Goal: Task Accomplishment & Management: Manage account settings

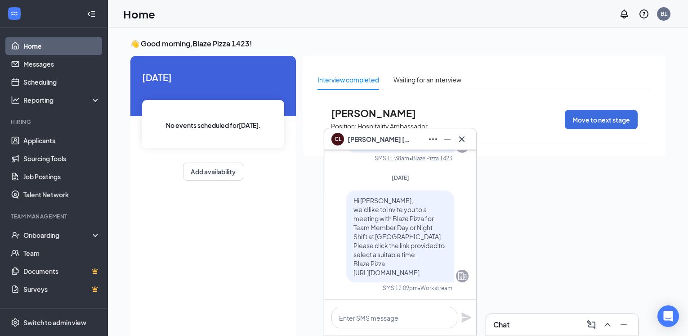
click at [458, 280] on icon "Company" at bounding box center [462, 276] width 9 height 8
click at [384, 320] on textarea at bounding box center [395, 317] width 126 height 22
click at [41, 146] on link "Applicants" at bounding box center [61, 140] width 77 height 18
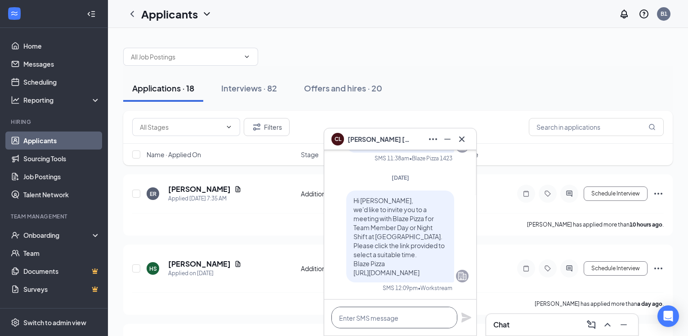
click at [431, 327] on textarea at bounding box center [395, 317] width 126 height 22
type textarea "my phone Number is [PHONE_NUMBER]"
drag, startPoint x: 439, startPoint y: 320, endPoint x: 231, endPoint y: 326, distance: 208.0
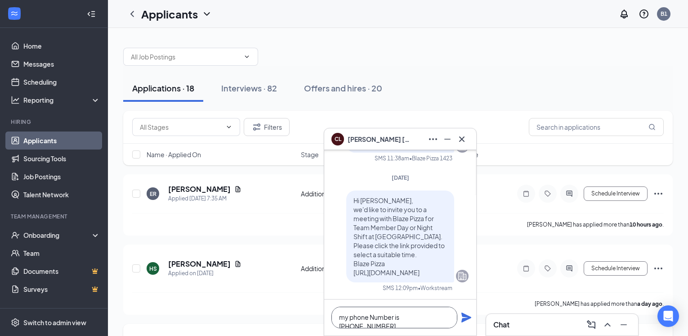
click at [362, 139] on span "[PERSON_NAME]" at bounding box center [379, 139] width 63 height 10
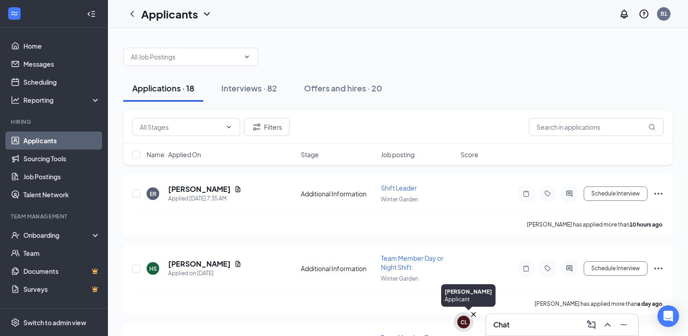
click at [463, 328] on div "CL" at bounding box center [464, 322] width 20 height 20
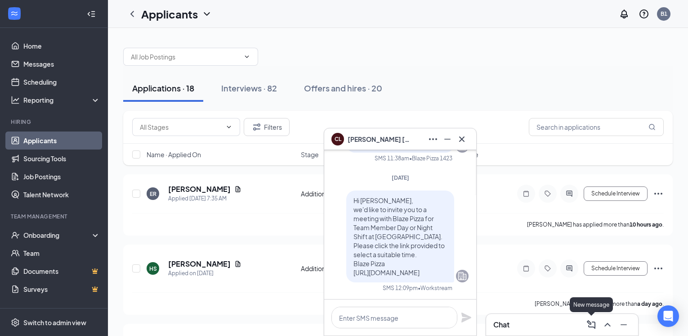
click at [589, 325] on icon "ComposeMessage" at bounding box center [591, 324] width 11 height 11
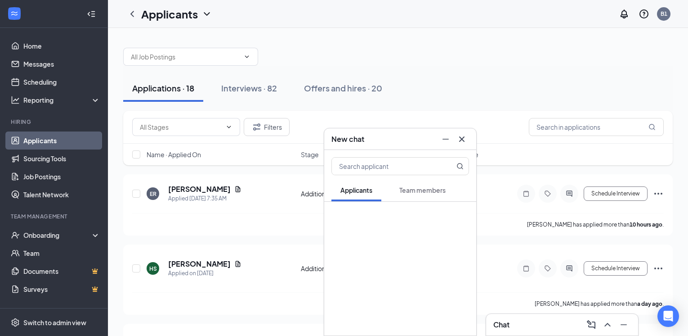
click at [500, 324] on h3 "Chat" at bounding box center [502, 324] width 16 height 10
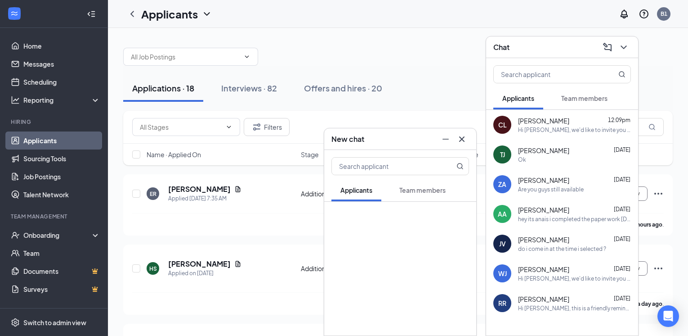
click at [549, 128] on div "Hi [PERSON_NAME], we'd like to invite you to a meeting with Blaze Pizza for Tea…" at bounding box center [574, 130] width 113 height 8
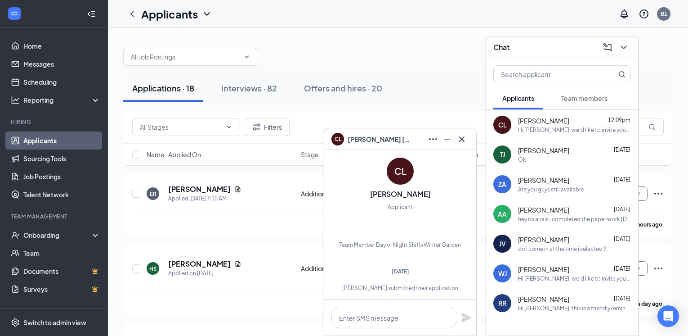
scroll to position [-607, 0]
click at [397, 167] on div "CL" at bounding box center [401, 171] width 12 height 13
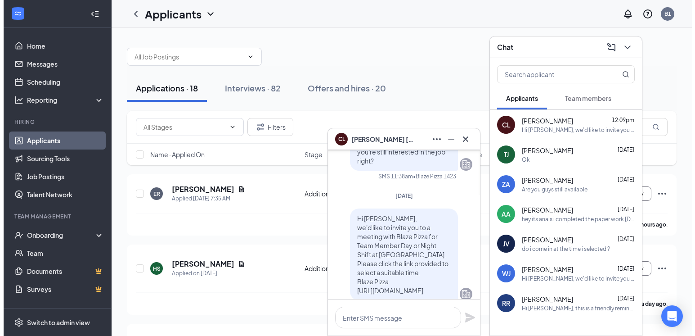
scroll to position [-36, 0]
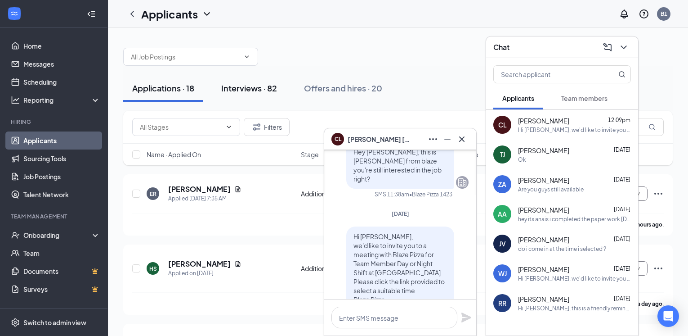
click at [245, 87] on div "Interviews · 82" at bounding box center [249, 87] width 56 height 11
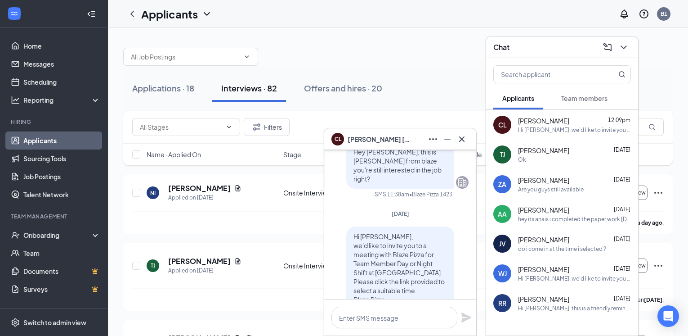
click at [632, 46] on div "Chat" at bounding box center [562, 47] width 152 height 22
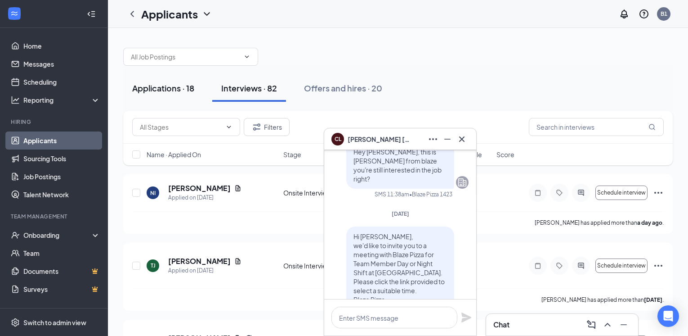
click at [173, 90] on div "Applications · 18" at bounding box center [163, 87] width 62 height 11
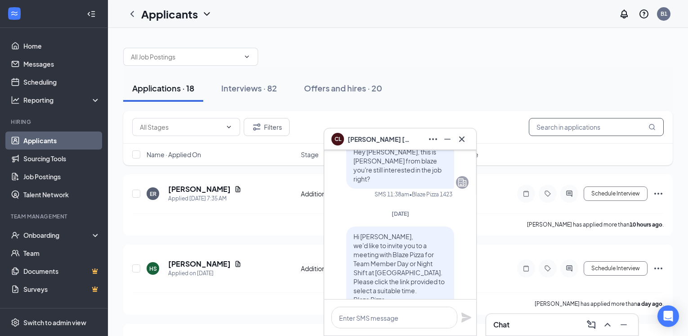
click at [561, 126] on input "text" at bounding box center [596, 127] width 135 height 18
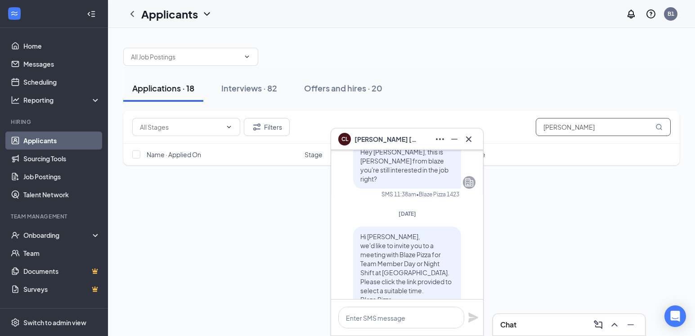
type input "[PERSON_NAME]"
click at [467, 143] on icon "Cross" at bounding box center [468, 139] width 11 height 11
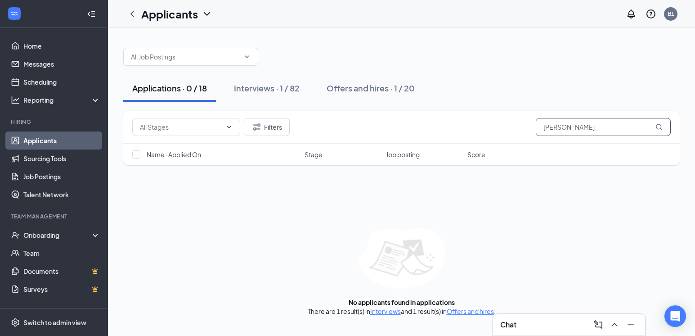
click at [619, 134] on input "[PERSON_NAME]" at bounding box center [603, 127] width 135 height 18
click at [276, 87] on div "Interviews · 1 / 82" at bounding box center [267, 87] width 66 height 11
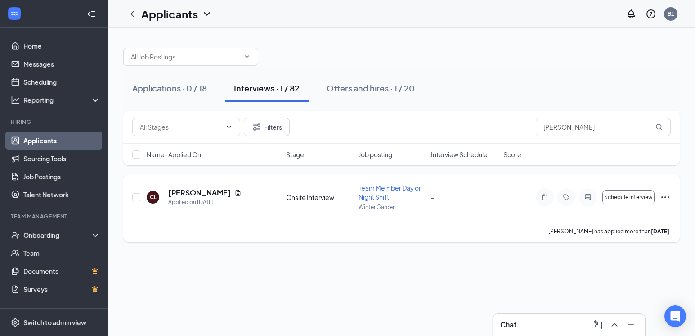
click at [670, 196] on icon "Ellipses" at bounding box center [665, 197] width 11 height 11
click at [236, 190] on icon "Document" at bounding box center [238, 192] width 5 height 6
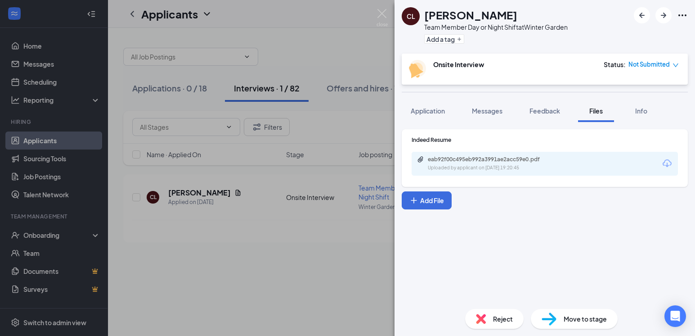
click at [583, 317] on span "Move to stage" at bounding box center [585, 319] width 43 height 10
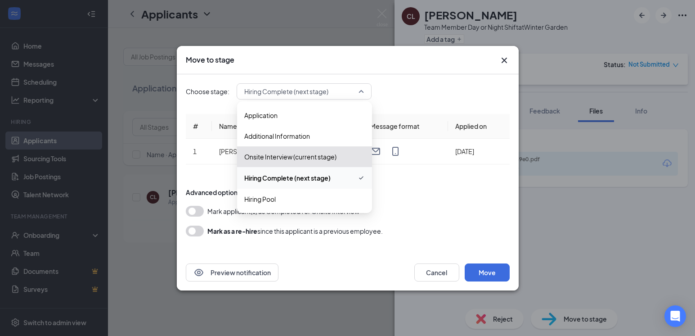
click at [335, 91] on span "Hiring Complete (next stage)" at bounding box center [300, 91] width 112 height 13
click at [270, 201] on span "Hiring Pool" at bounding box center [259, 199] width 31 height 10
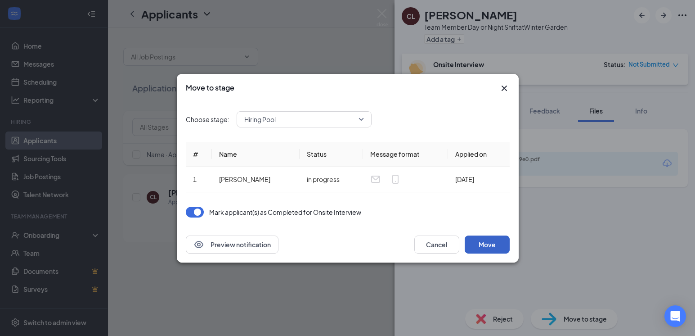
click at [493, 246] on button "Move" at bounding box center [487, 244] width 45 height 18
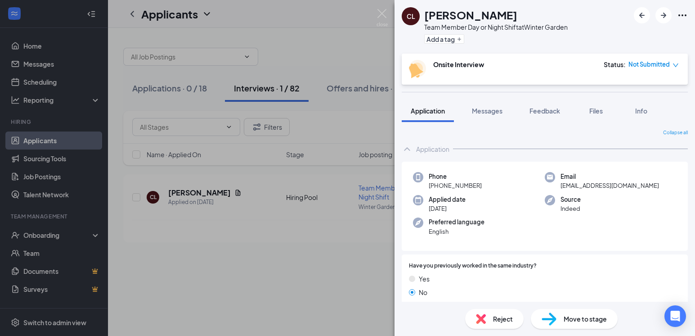
click at [475, 188] on span "[PHONE_NUMBER]" at bounding box center [455, 185] width 53 height 9
click at [453, 188] on span "[PHONE_NUMBER]" at bounding box center [455, 185] width 53 height 9
click at [385, 17] on img at bounding box center [382, 18] width 11 height 18
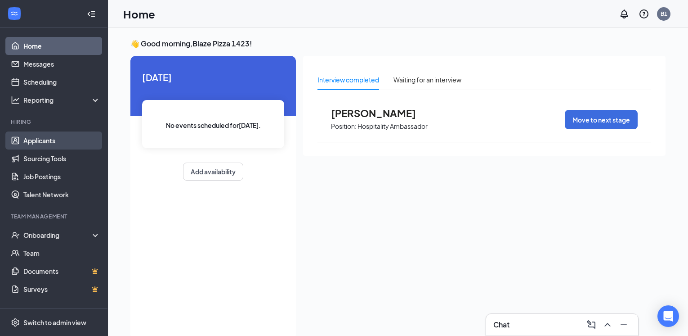
click at [42, 139] on link "Applicants" at bounding box center [61, 140] width 77 height 18
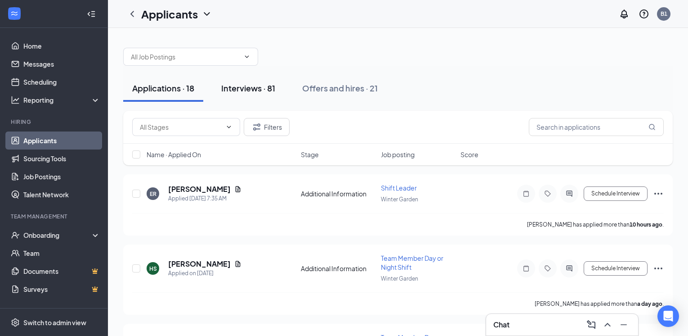
click at [255, 95] on button "Interviews · 81" at bounding box center [248, 88] width 72 height 27
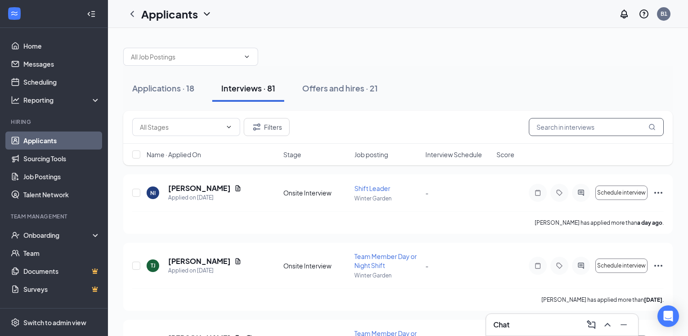
click at [571, 130] on input "text" at bounding box center [596, 127] width 135 height 18
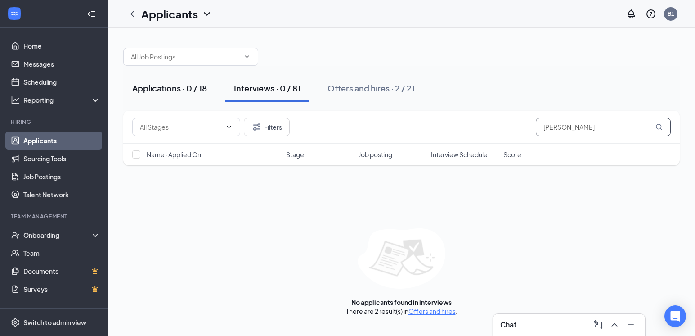
type input "[PERSON_NAME]"
click at [187, 84] on div "Applications · 0 / 18" at bounding box center [169, 87] width 75 height 11
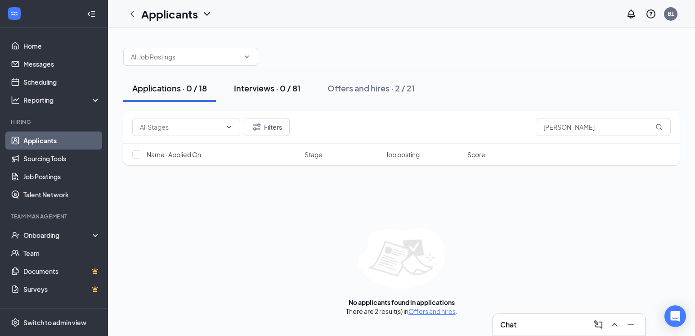
click at [265, 88] on div "Interviews · 0 / 81" at bounding box center [267, 87] width 67 height 11
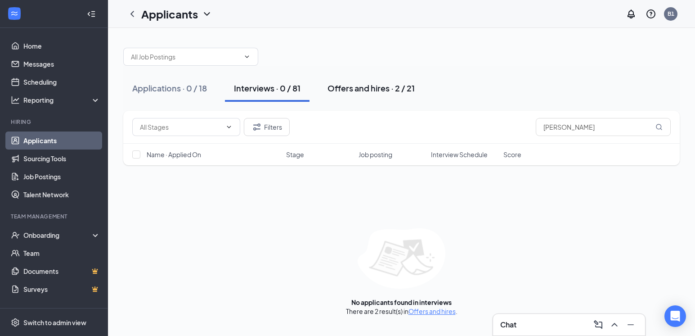
click at [349, 91] on div "Offers and hires · 2 / 21" at bounding box center [371, 87] width 87 height 11
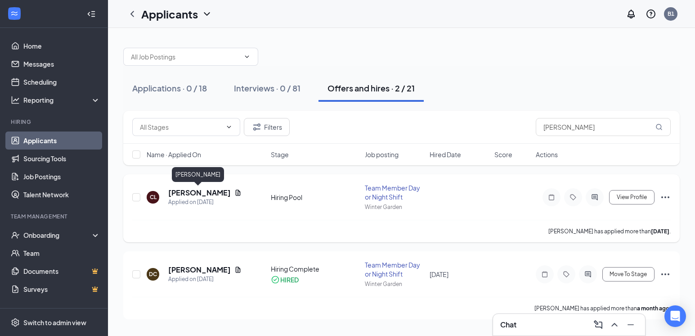
click at [202, 194] on h5 "[PERSON_NAME]" at bounding box center [199, 193] width 63 height 10
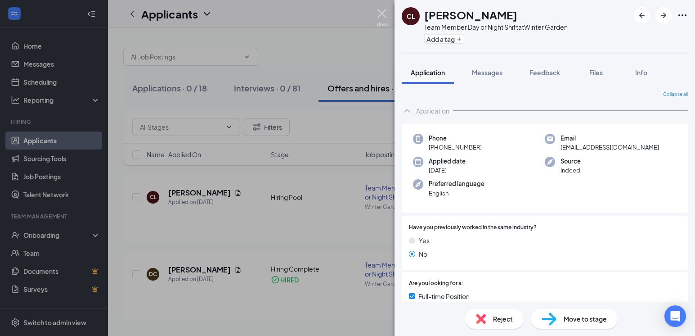
click at [383, 14] on img at bounding box center [382, 18] width 11 height 18
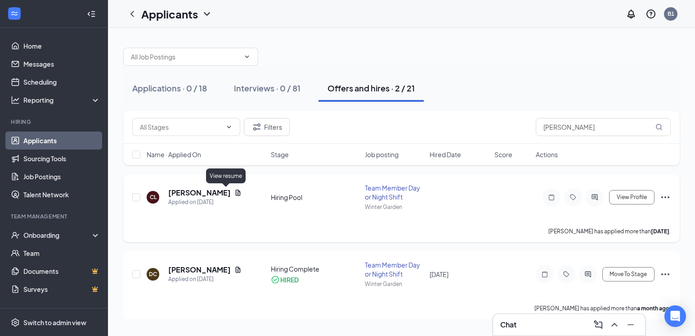
click at [236, 193] on icon "Document" at bounding box center [238, 192] width 5 height 6
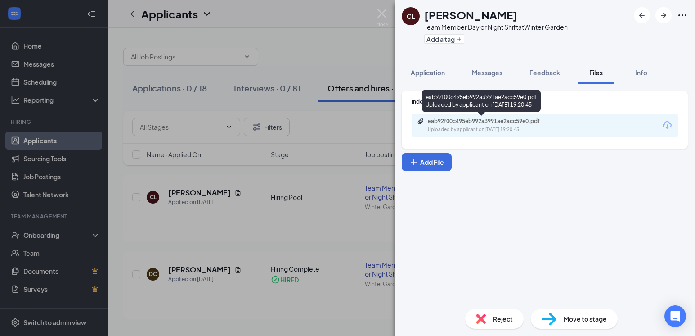
click at [512, 120] on div "eab92f00c495eb992a3991ae2acc59e0.pdf" at bounding box center [491, 120] width 126 height 7
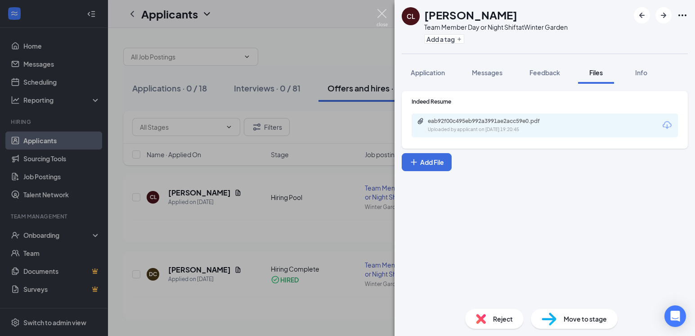
click at [379, 18] on img at bounding box center [382, 18] width 11 height 18
